Goal: Information Seeking & Learning: Check status

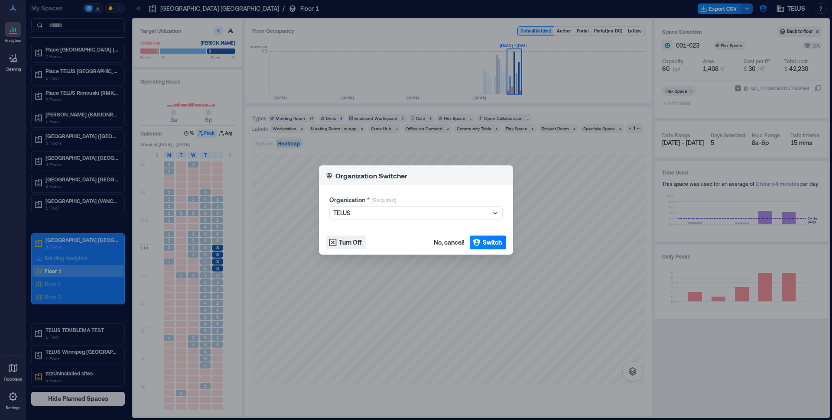
click at [445, 244] on span "No, cancel!" at bounding box center [449, 242] width 31 height 9
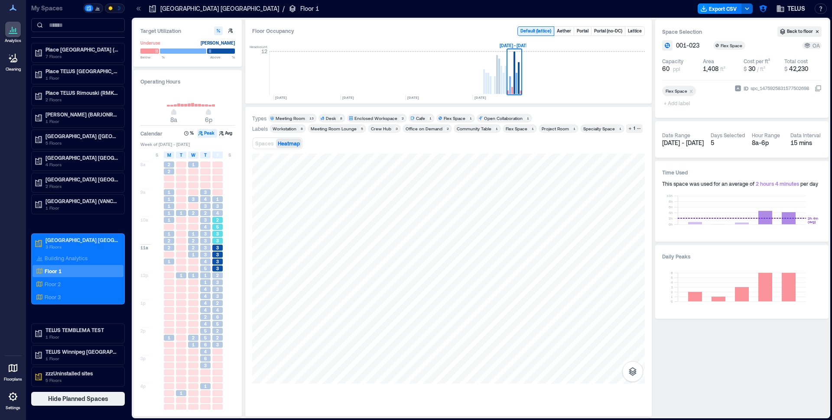
click at [214, 238] on div "3" at bounding box center [217, 241] width 10 height 6
click at [205, 238] on span "3" at bounding box center [205, 241] width 3 height 6
click at [204, 264] on span "4" at bounding box center [205, 262] width 3 height 6
drag, startPoint x: 216, startPoint y: 276, endPoint x: 205, endPoint y: 296, distance: 22.7
click at [216, 276] on div "2" at bounding box center [217, 276] width 10 height 6
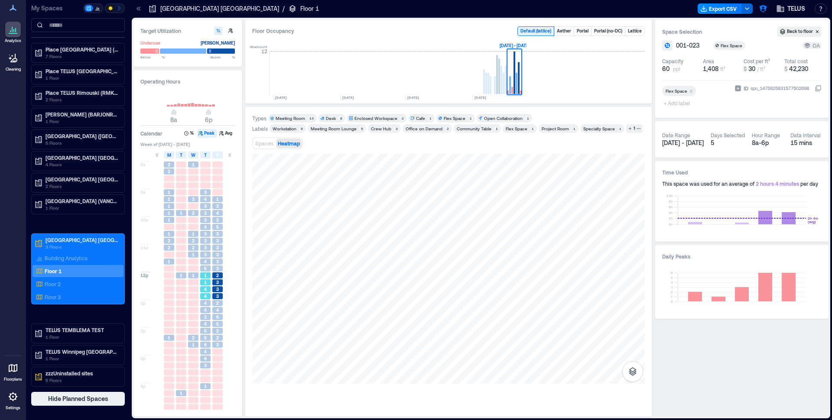
click at [205, 296] on span "4" at bounding box center [205, 296] width 3 height 6
click at [208, 310] on div "4" at bounding box center [205, 310] width 10 height 6
click at [224, 138] on button "Avg" at bounding box center [226, 133] width 17 height 9
click at [221, 255] on div "1" at bounding box center [217, 255] width 10 height 6
click at [221, 283] on div "1" at bounding box center [217, 283] width 10 height 6
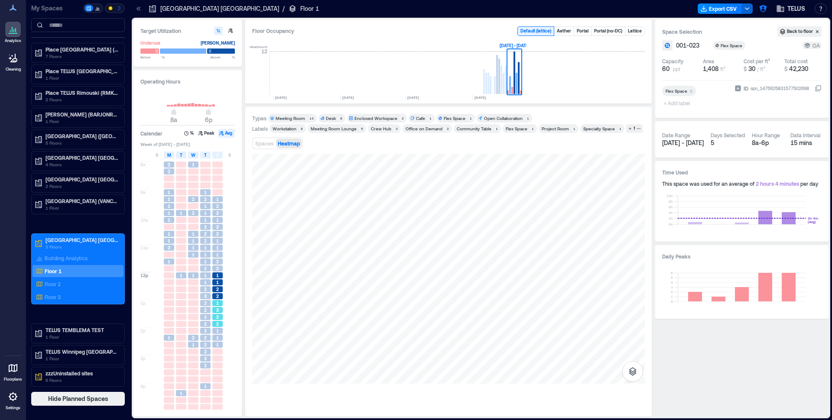
click at [217, 312] on span "3" at bounding box center [217, 310] width 3 height 6
click at [206, 310] on span "2" at bounding box center [205, 310] width 3 height 6
click at [206, 279] on div "1" at bounding box center [205, 275] width 12 height 7
click at [216, 247] on div "1" at bounding box center [217, 248] width 10 height 6
click at [216, 222] on span "1" at bounding box center [217, 220] width 3 height 6
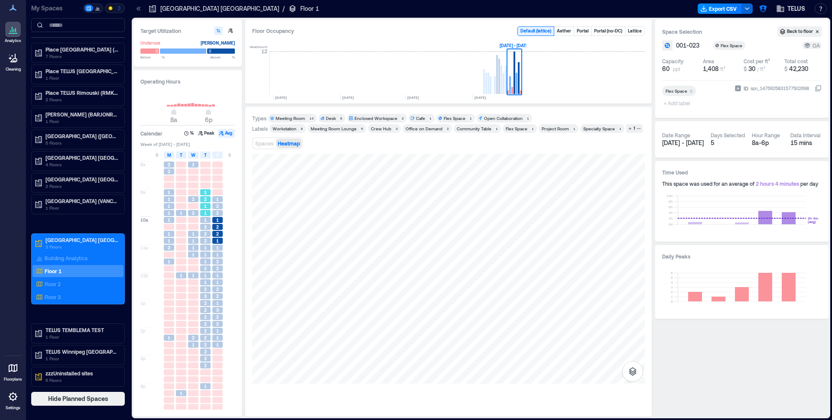
click at [210, 208] on div "1" at bounding box center [205, 206] width 10 height 6
